Goal: Task Accomplishment & Management: Manage account settings

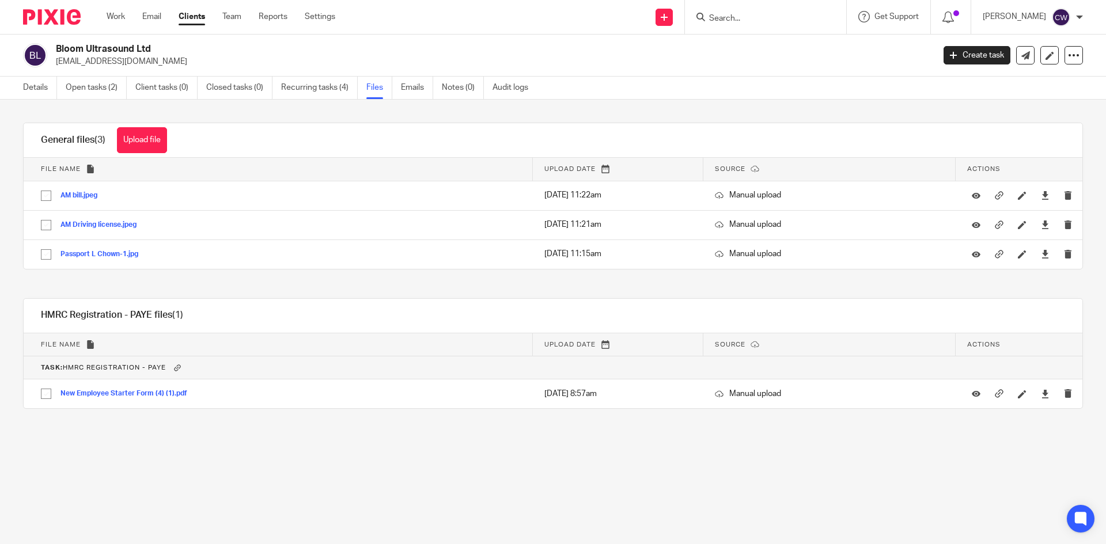
click at [708, 16] on input "Search" at bounding box center [760, 19] width 104 height 10
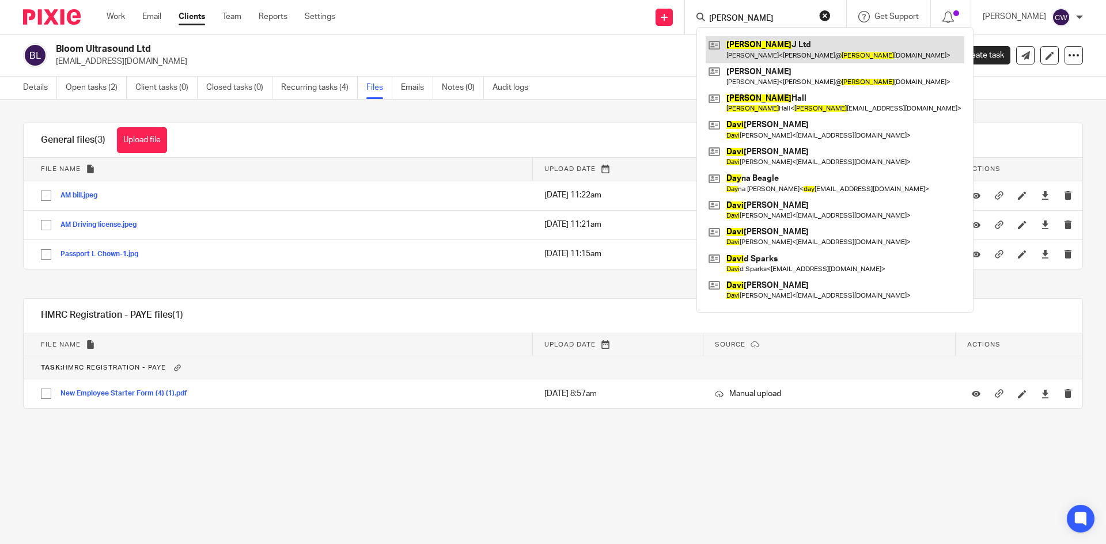
type input "Davy"
click at [776, 42] on link at bounding box center [835, 49] width 259 height 26
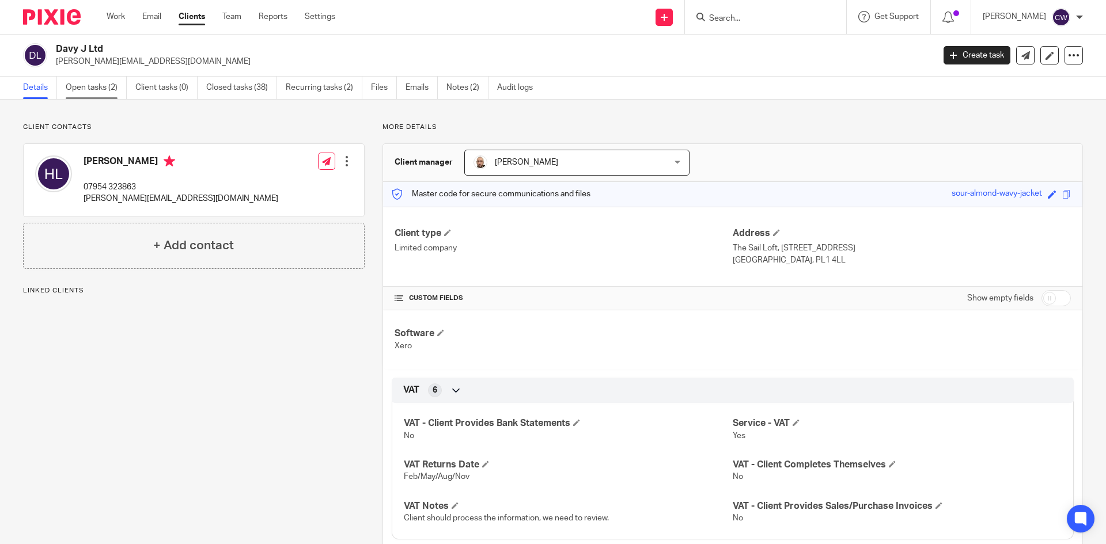
click at [98, 89] on link "Open tasks (2)" at bounding box center [96, 88] width 61 height 22
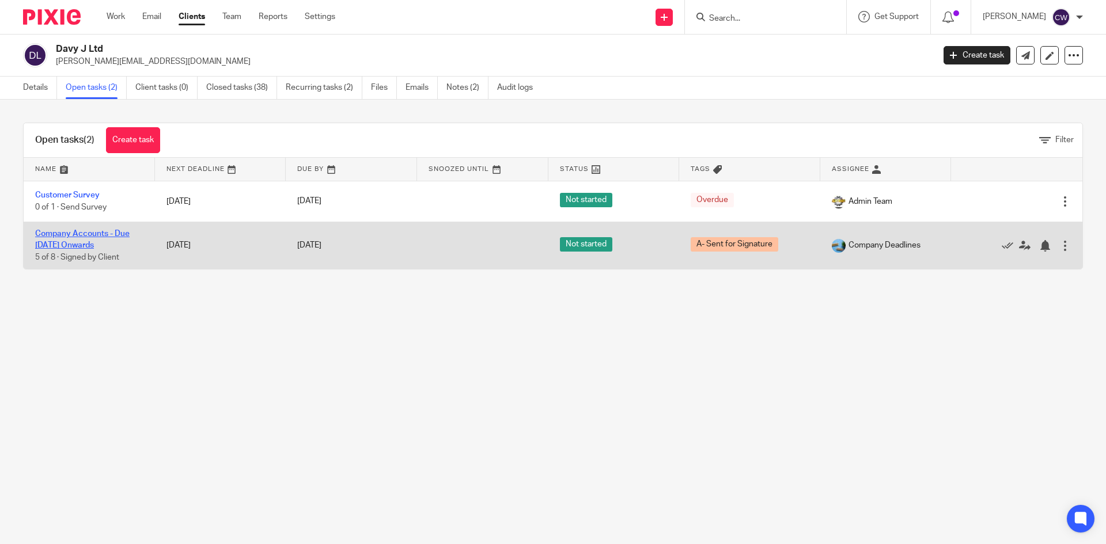
click at [98, 234] on link "Company Accounts - Due [DATE] Onwards" at bounding box center [82, 240] width 94 height 20
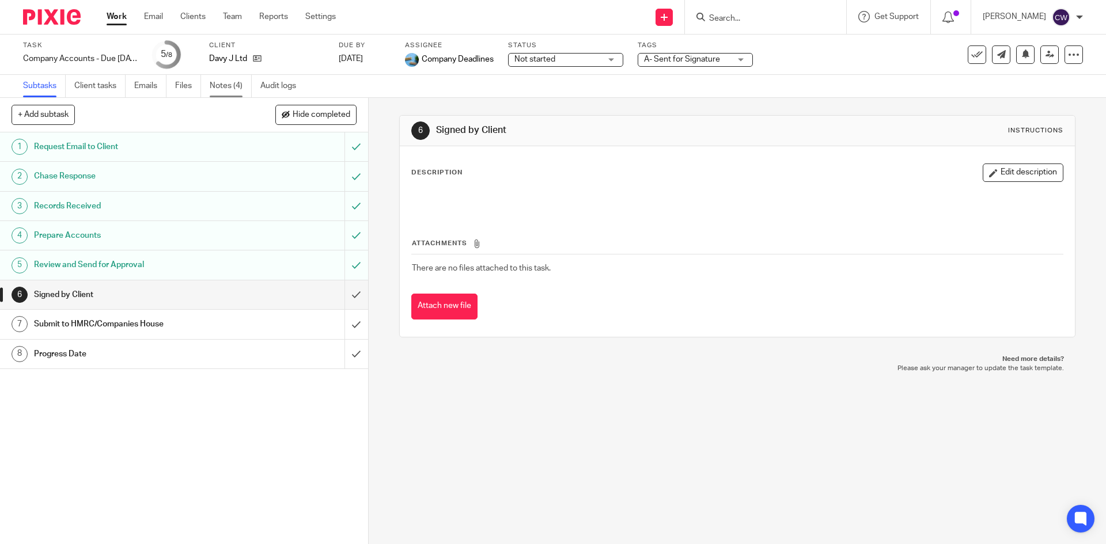
click at [230, 85] on link "Notes (4)" at bounding box center [231, 86] width 42 height 22
